Goal: Task Accomplishment & Management: Book appointment/travel/reservation

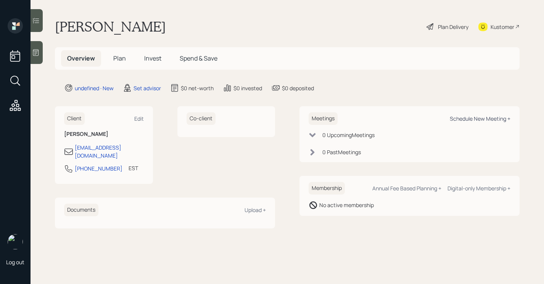
click at [495, 115] on div "Schedule New Meeting +" at bounding box center [479, 118] width 61 height 7
select select "round-robin"
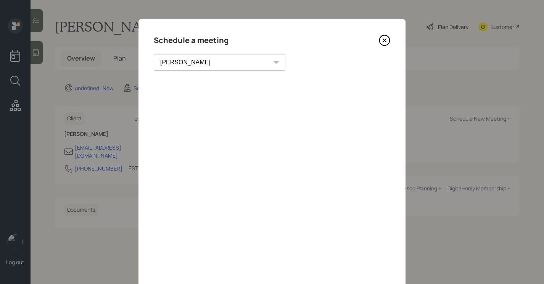
click at [383, 42] on icon at bounding box center [384, 40] width 11 height 11
